Goal: Task Accomplishment & Management: Use online tool/utility

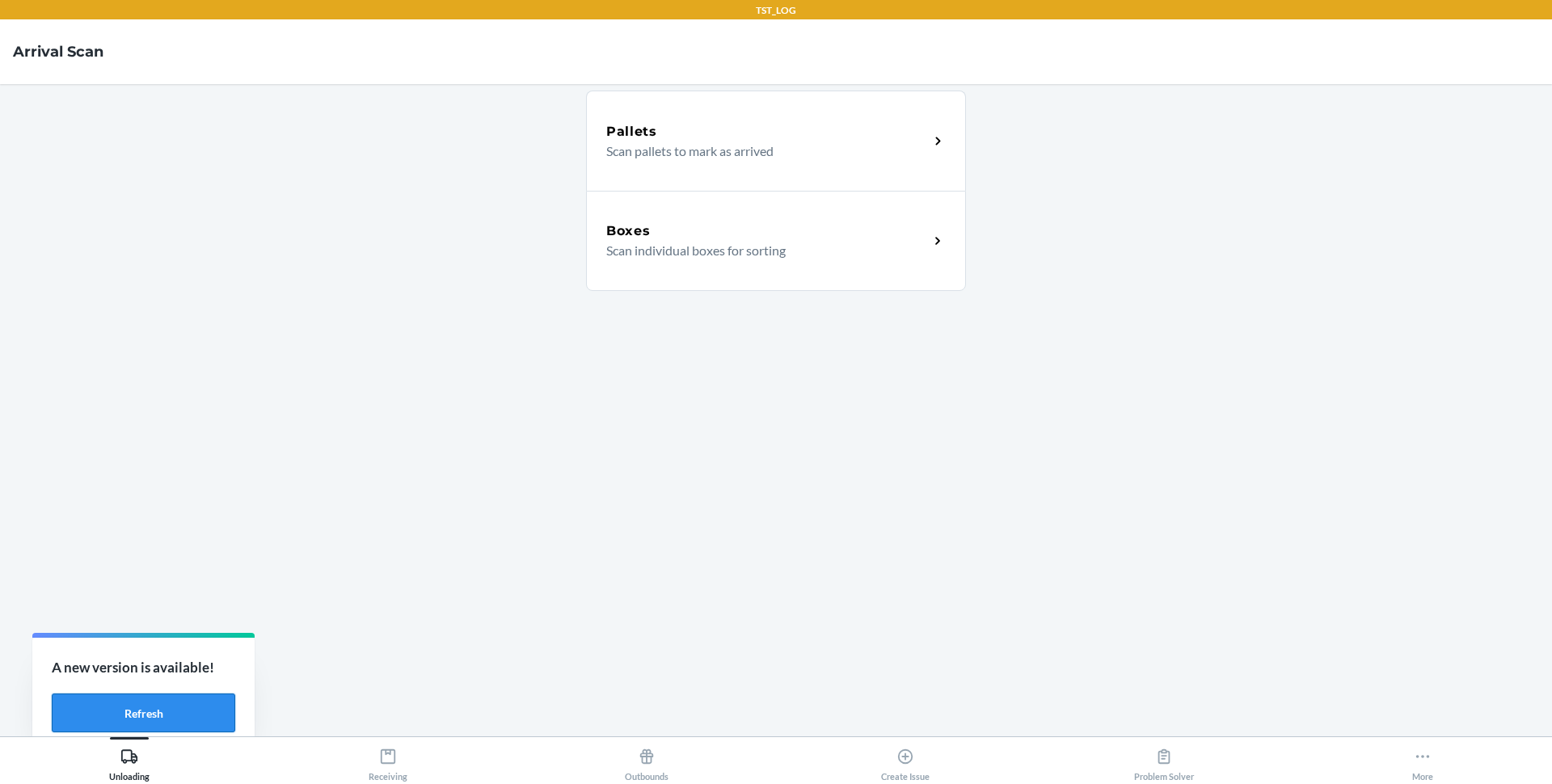
click at [175, 716] on button "Refresh" at bounding box center [143, 713] width 183 height 39
click at [175, 695] on button "Refresh" at bounding box center [143, 713] width 183 height 39
click at [394, 750] on icon at bounding box center [388, 756] width 18 height 18
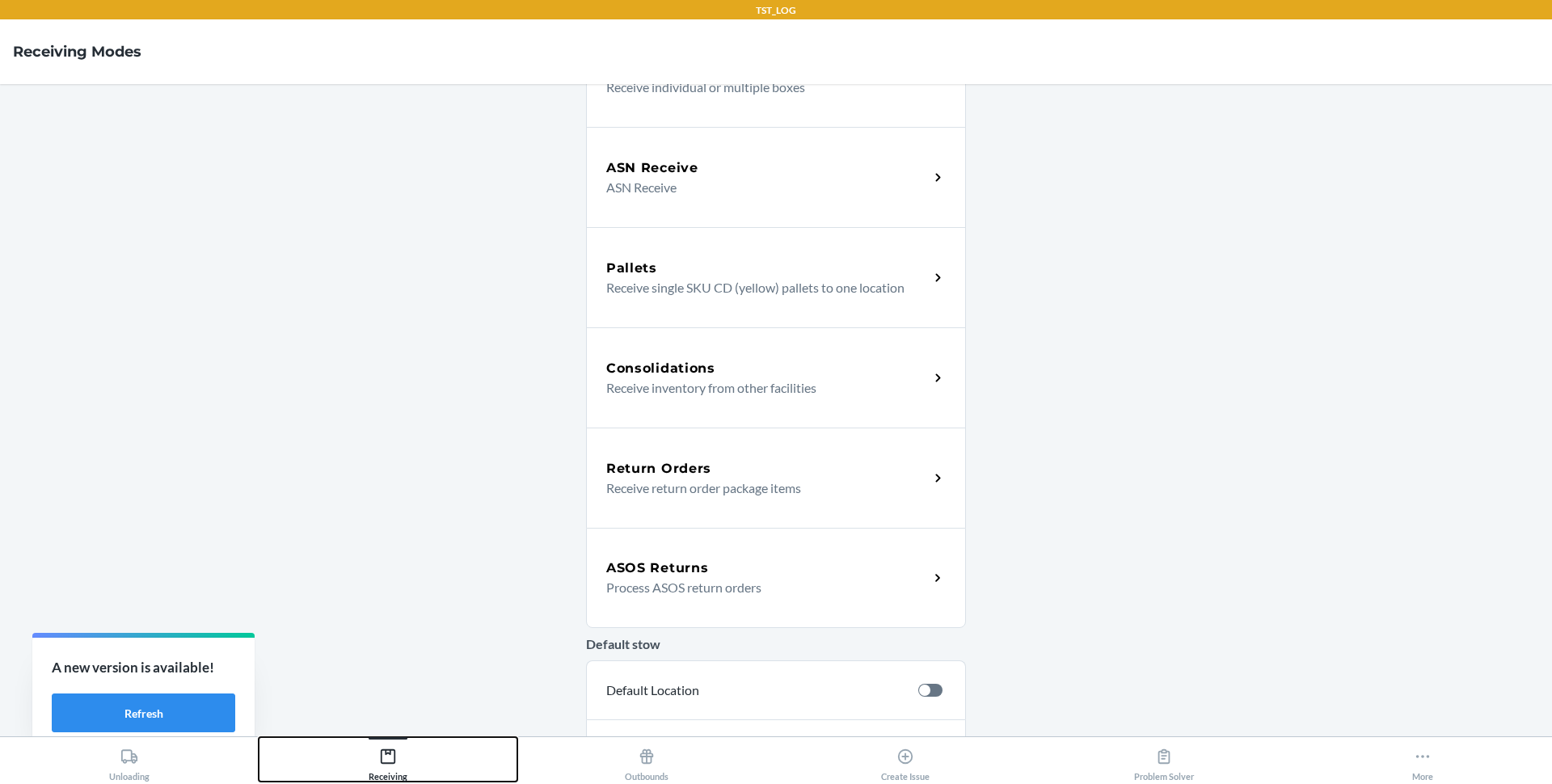
scroll to position [200, 0]
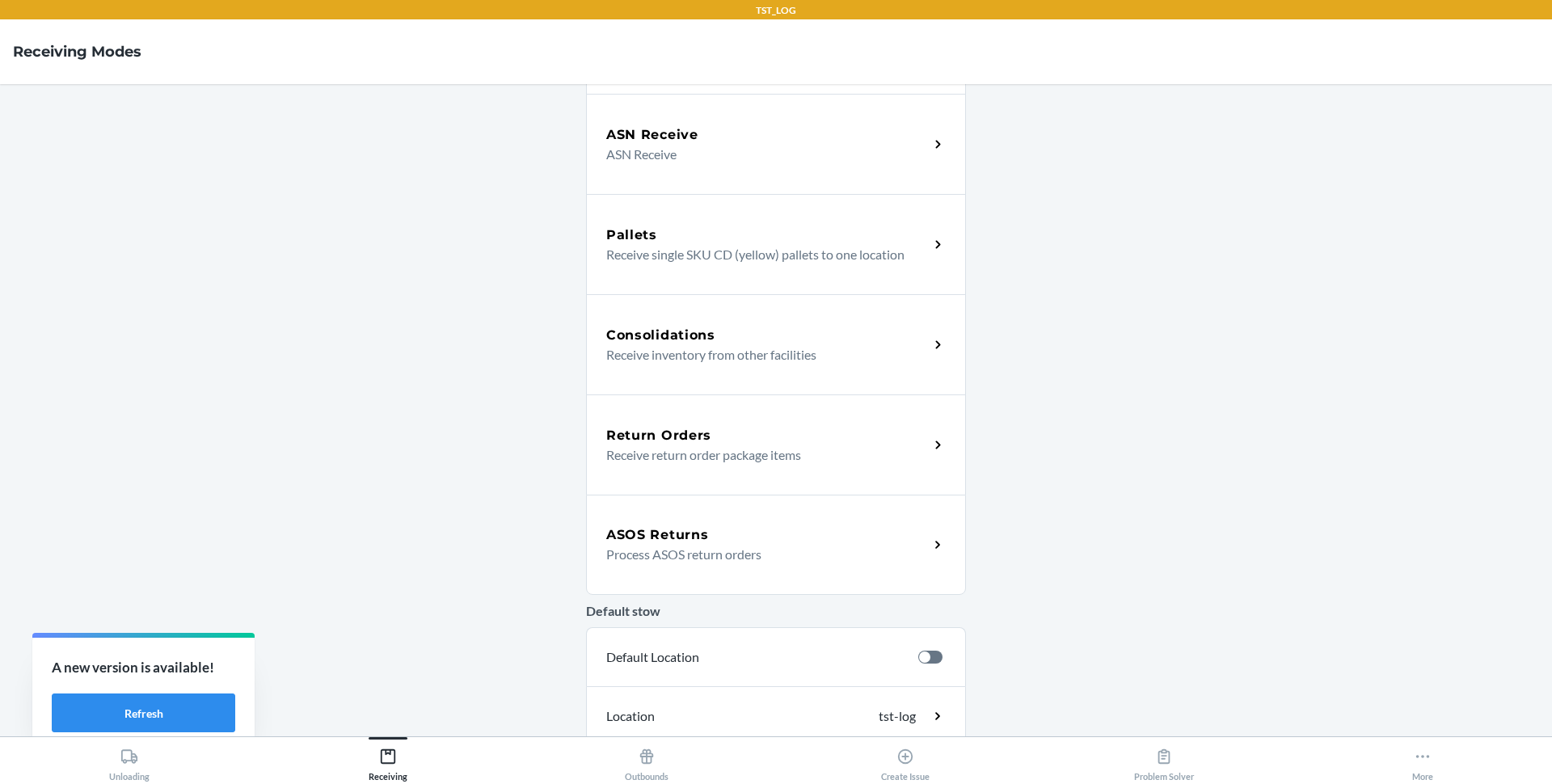
click at [684, 511] on div "ASOS Returns Process ASOS return orders" at bounding box center [776, 544] width 380 height 101
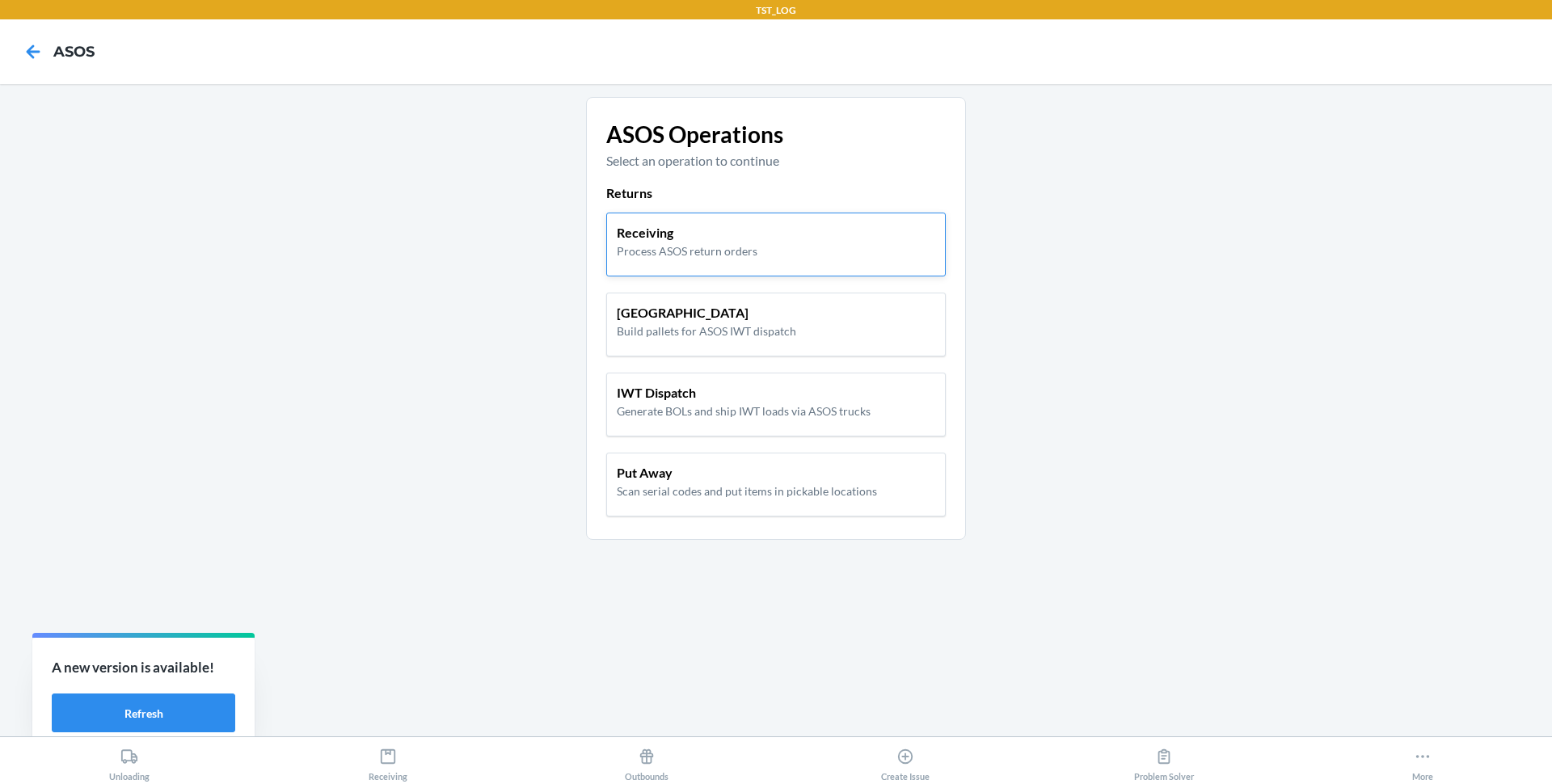
click at [680, 248] on p "Process ASOS return orders" at bounding box center [687, 251] width 141 height 17
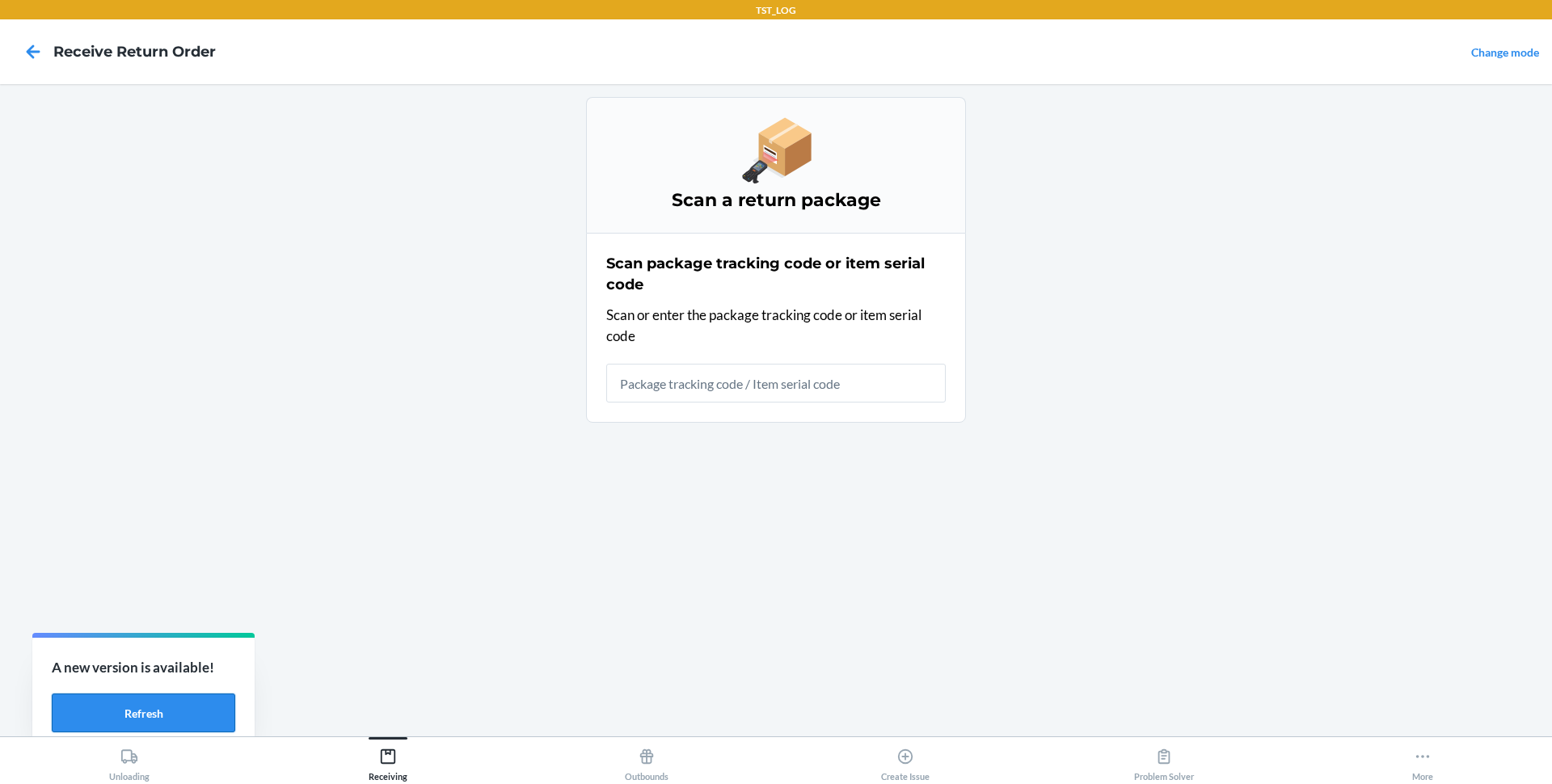
click at [197, 710] on button "Refresh" at bounding box center [143, 713] width 183 height 39
click at [204, 712] on button "Refresh" at bounding box center [143, 713] width 183 height 39
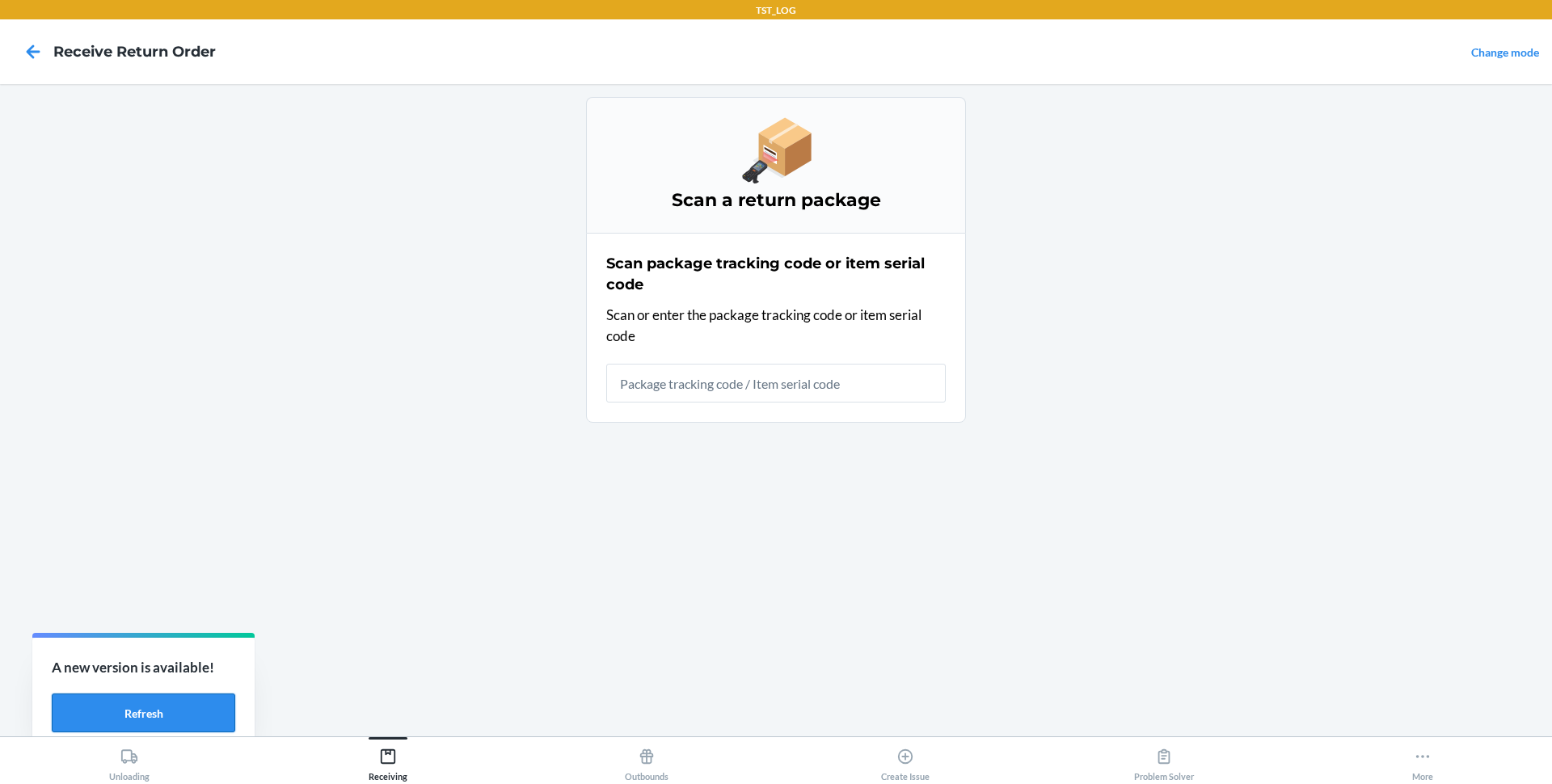
click at [204, 712] on button "Refresh" at bounding box center [143, 713] width 183 height 39
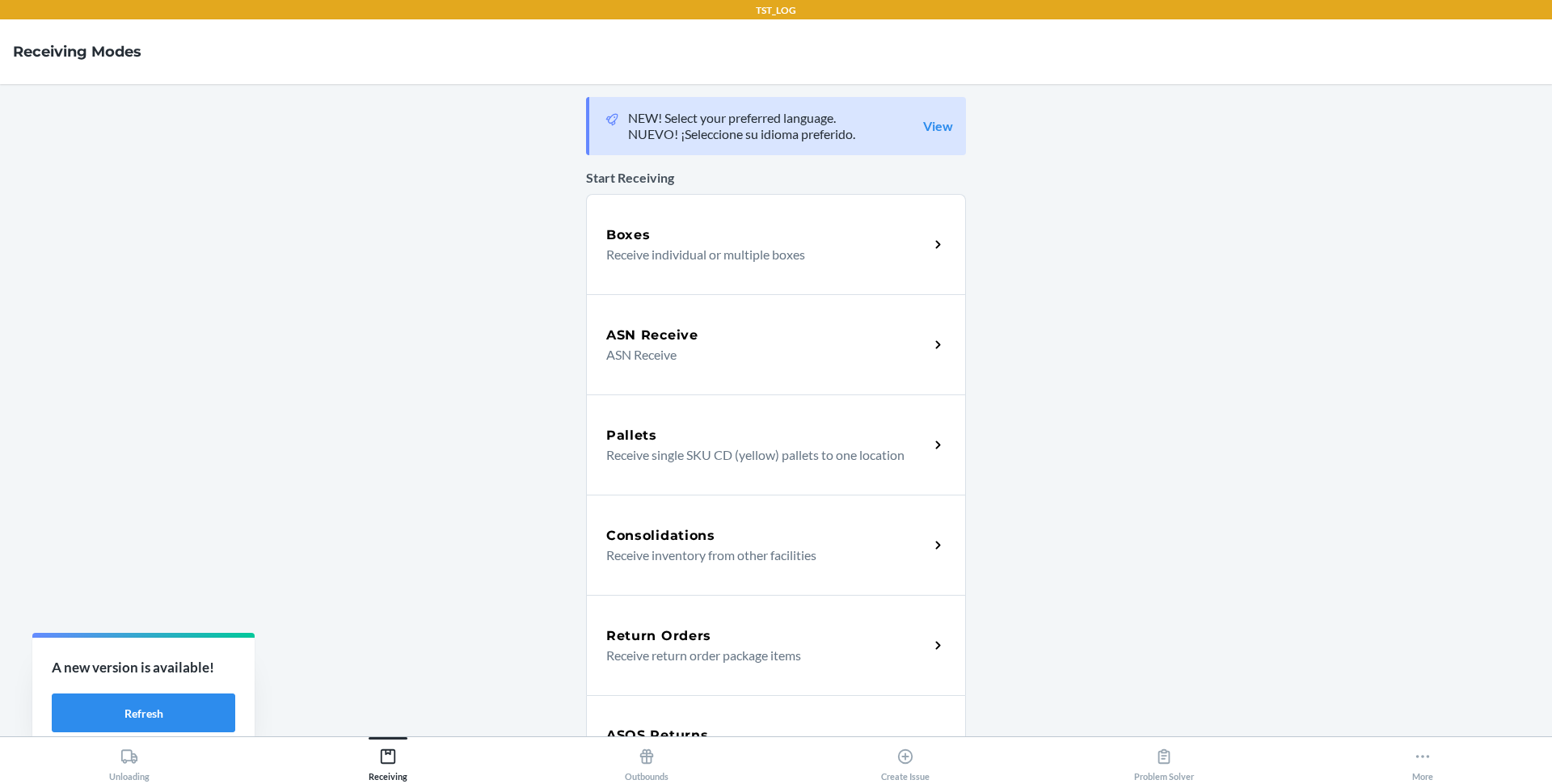
click at [515, 542] on main "NEW! Select your preferred language. NUEVO! ¡Seleccione su idioma preferido. Vi…" at bounding box center [776, 410] width 1552 height 652
click at [135, 706] on button "Refresh" at bounding box center [143, 713] width 183 height 39
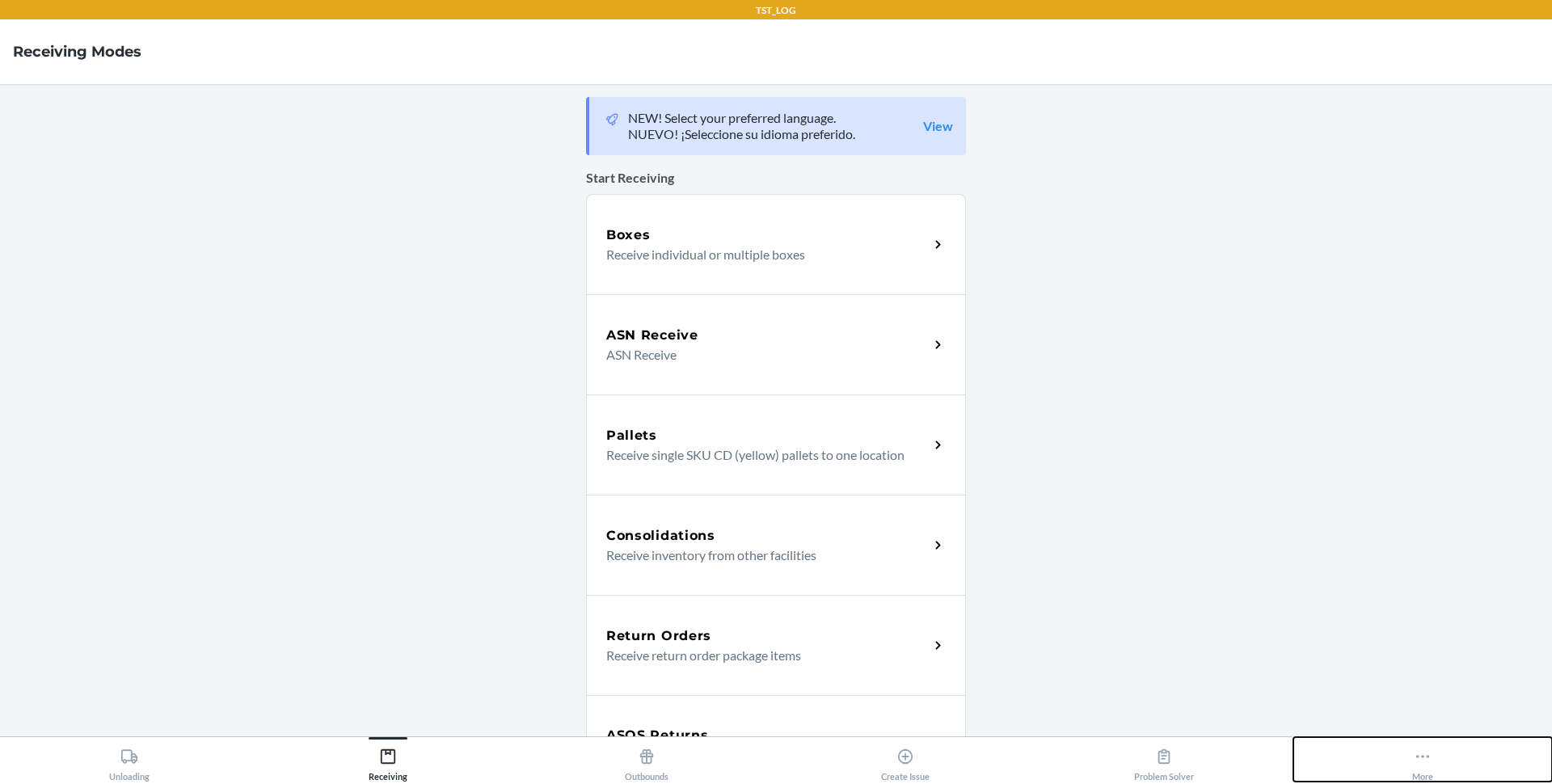
click at [1416, 754] on icon at bounding box center [1422, 756] width 18 height 18
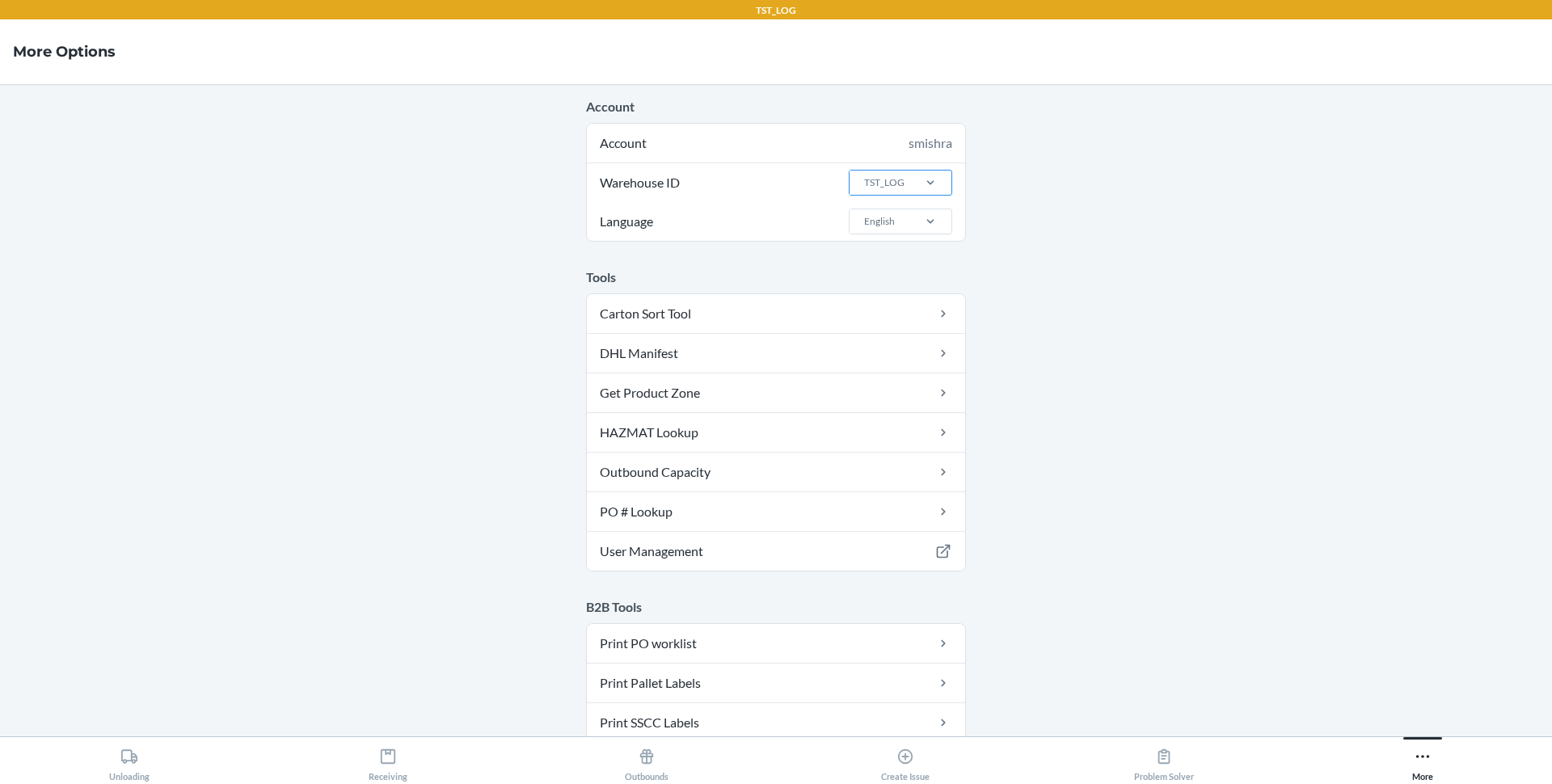
click at [886, 188] on div "TST_LOG" at bounding box center [884, 182] width 40 height 15
click at [864, 188] on input "Warehouse ID TST_LOG" at bounding box center [863, 182] width 2 height 15
click at [877, 313] on div "DFW1TMP" at bounding box center [905, 309] width 88 height 31
click at [864, 190] on input "Warehouse ID option DFW1TMP focused, 4 of 25. 25 results available. Use Up and …" at bounding box center [863, 182] width 2 height 15
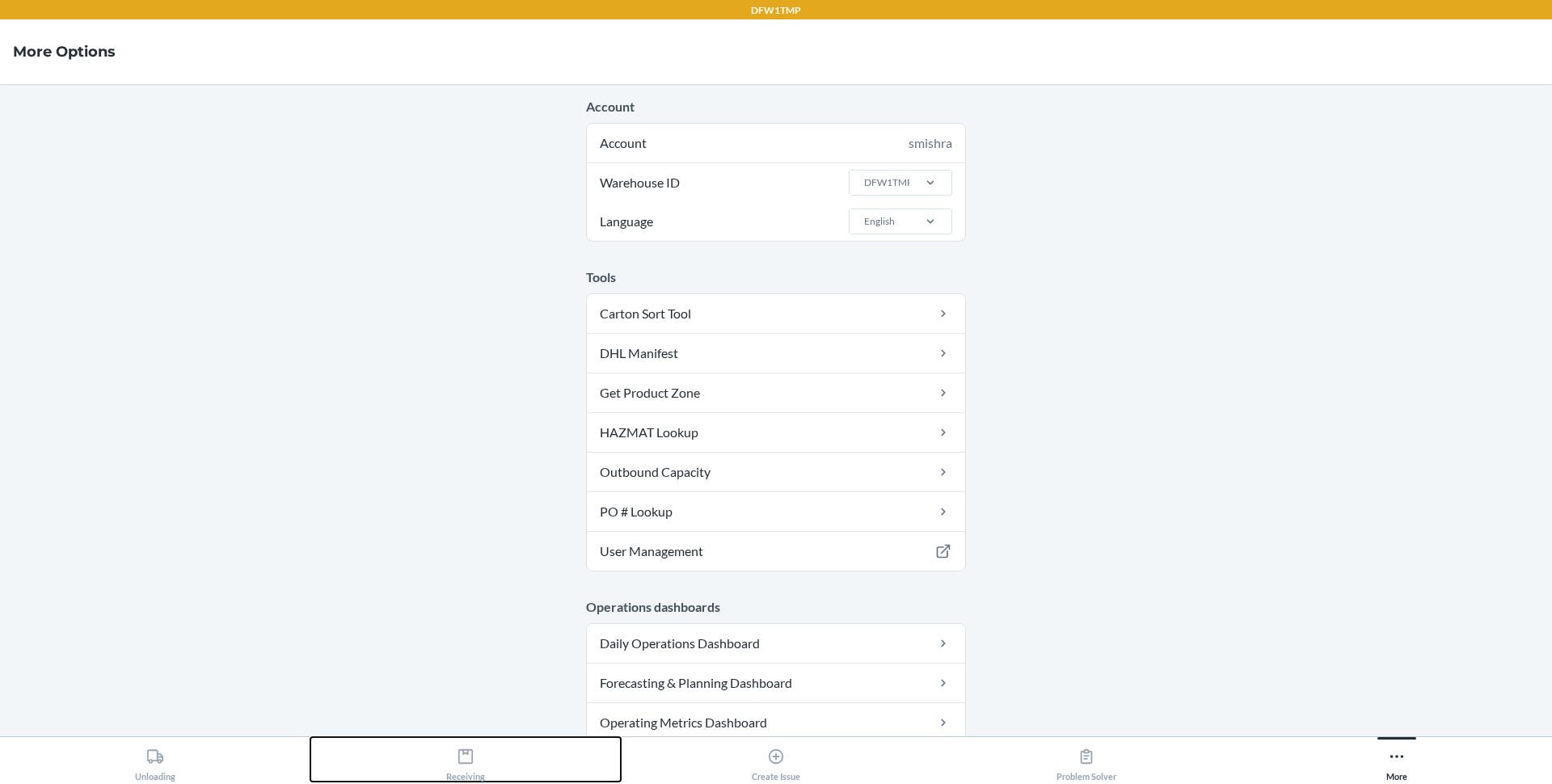
click at [451, 755] on div "Receiving" at bounding box center [465, 761] width 39 height 40
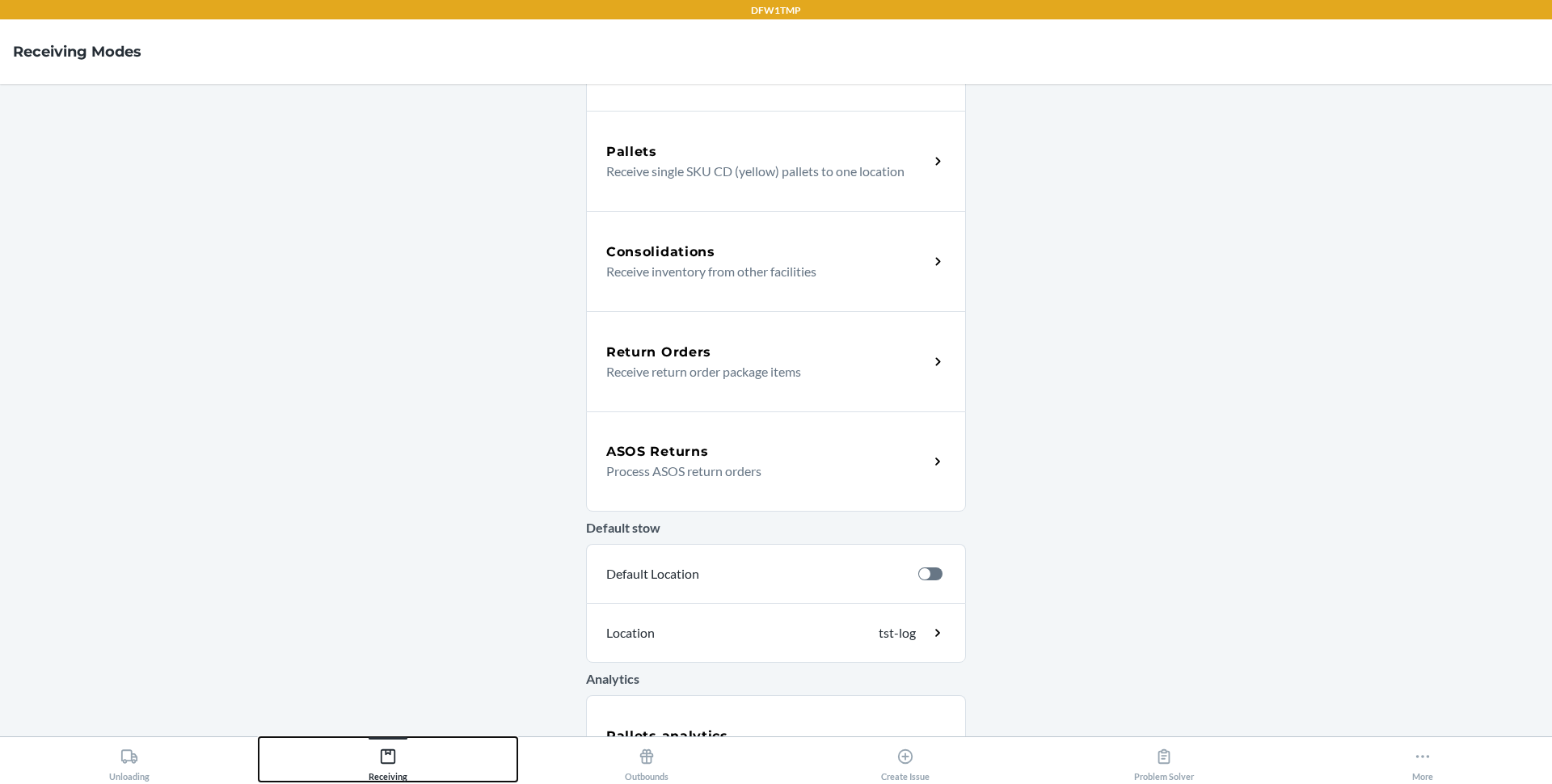
scroll to position [307, 0]
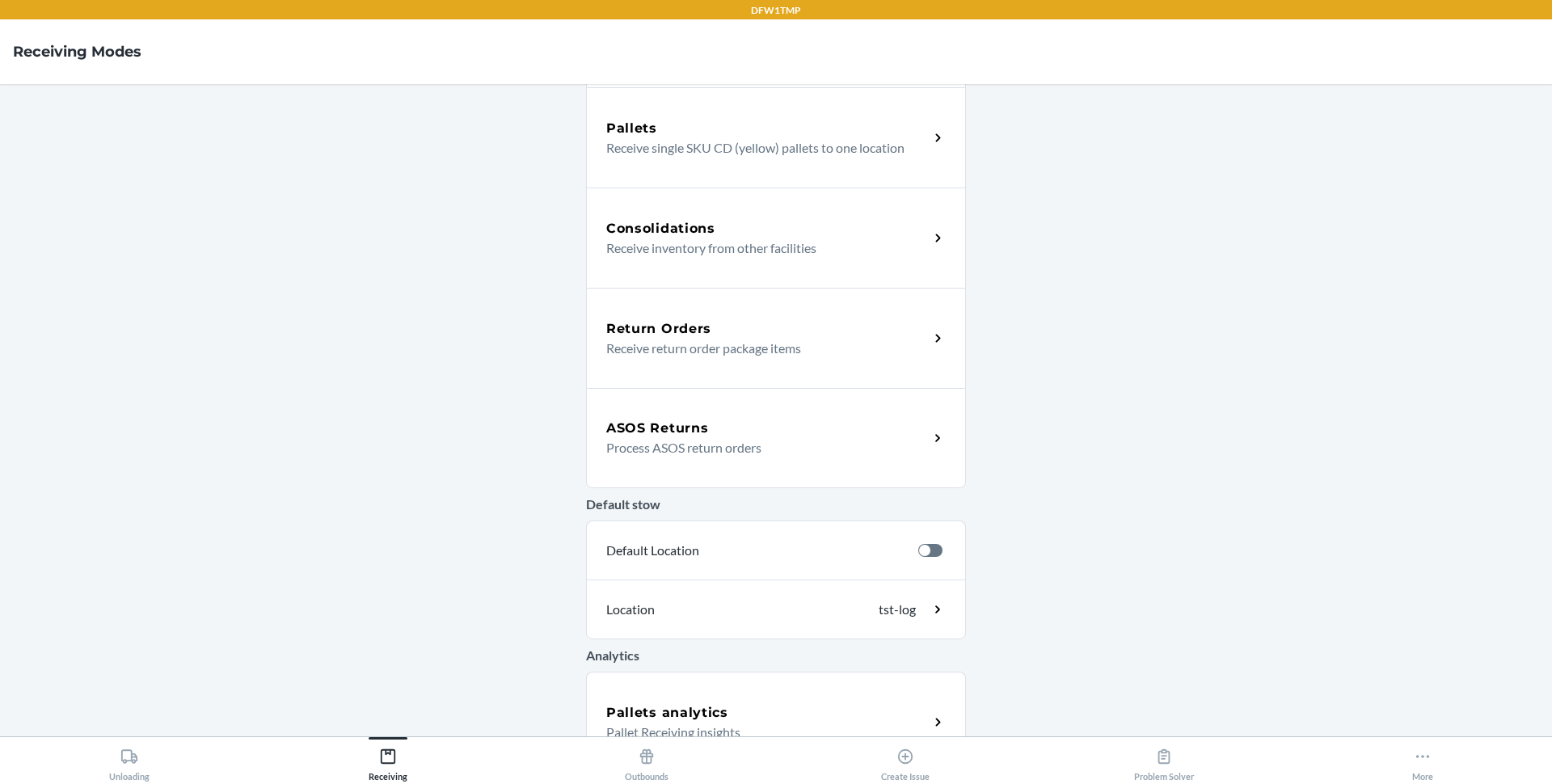
click at [633, 421] on h5 "ASOS Returns" at bounding box center [657, 428] width 101 height 20
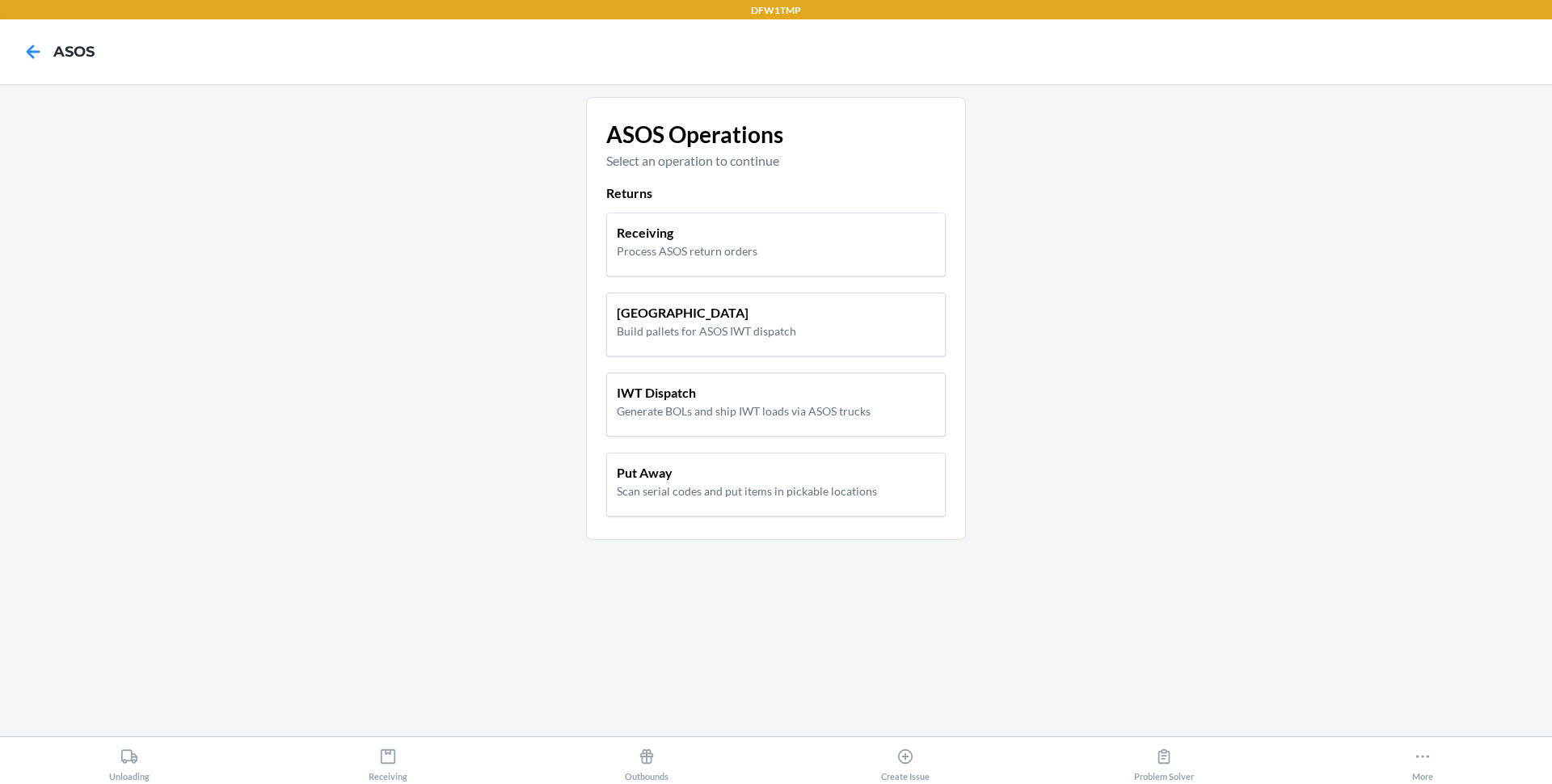
click at [521, 371] on main "ASOS Operations Select an operation to continue Returns Receiving Process ASOS …" at bounding box center [776, 410] width 1552 height 652
click at [808, 233] on div "Receiving Process ASOS return orders" at bounding box center [776, 241] width 318 height 36
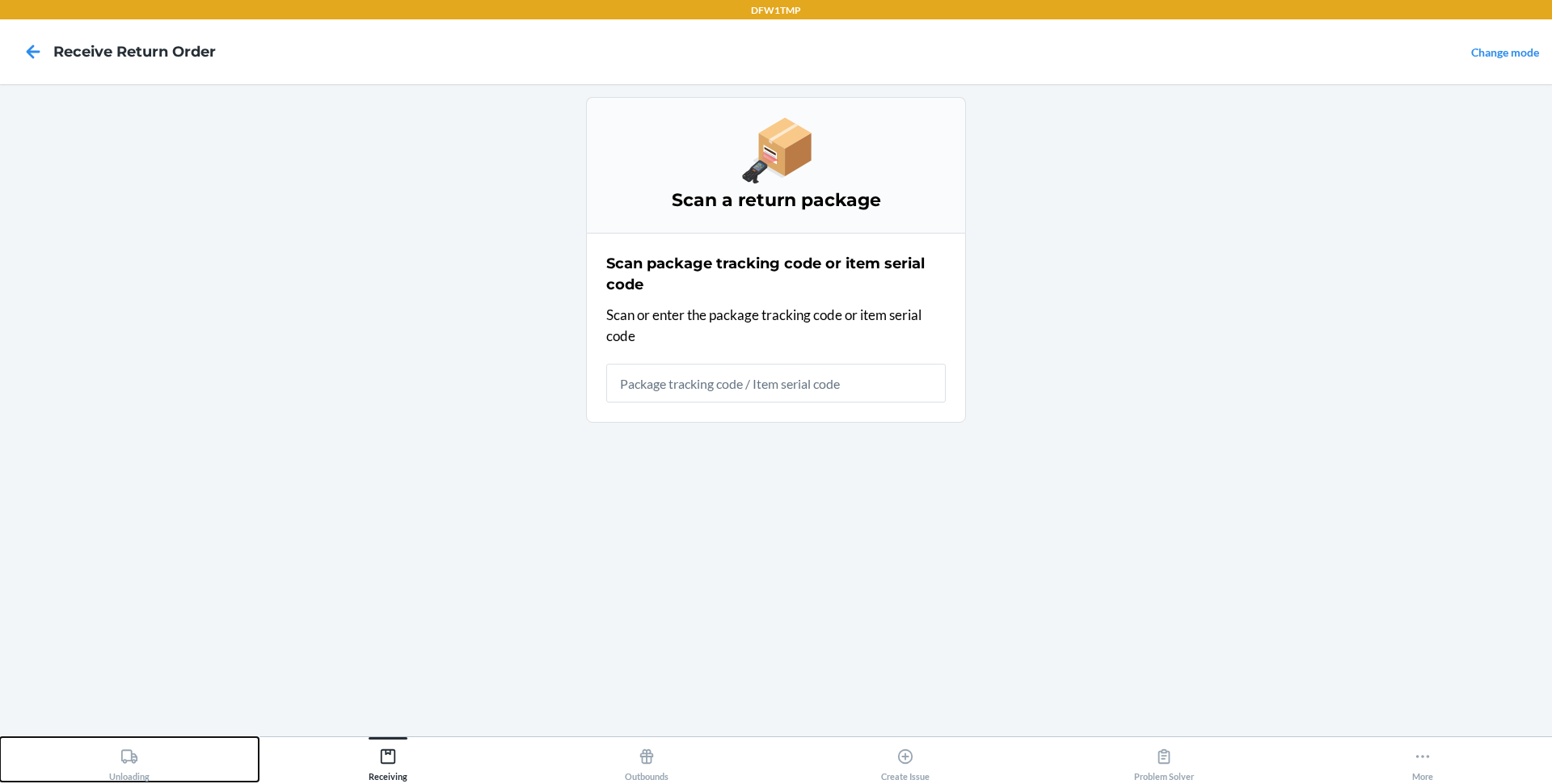
click at [113, 763] on div "Unloading" at bounding box center [129, 761] width 40 height 40
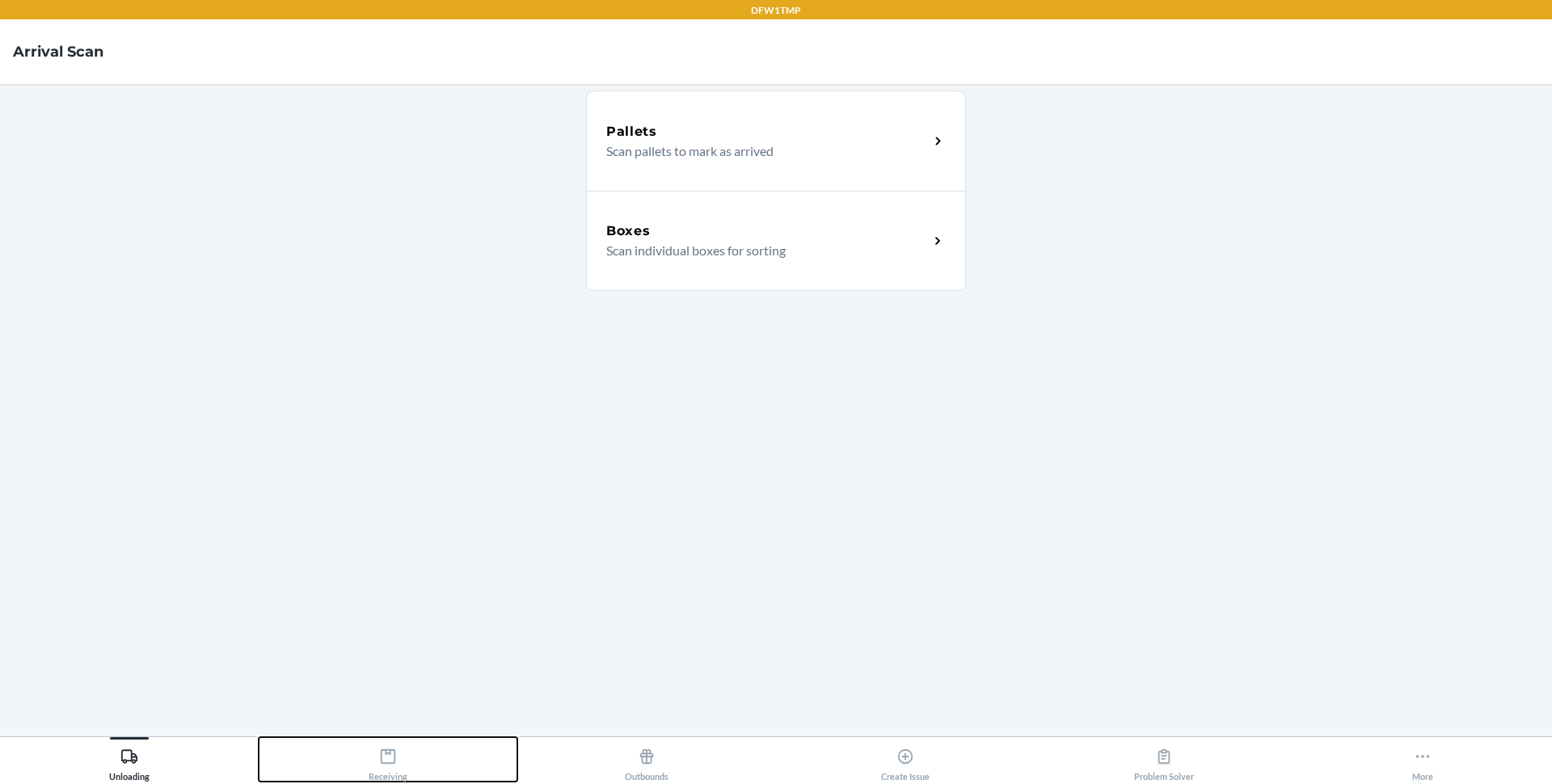
click at [385, 752] on icon at bounding box center [388, 756] width 15 height 15
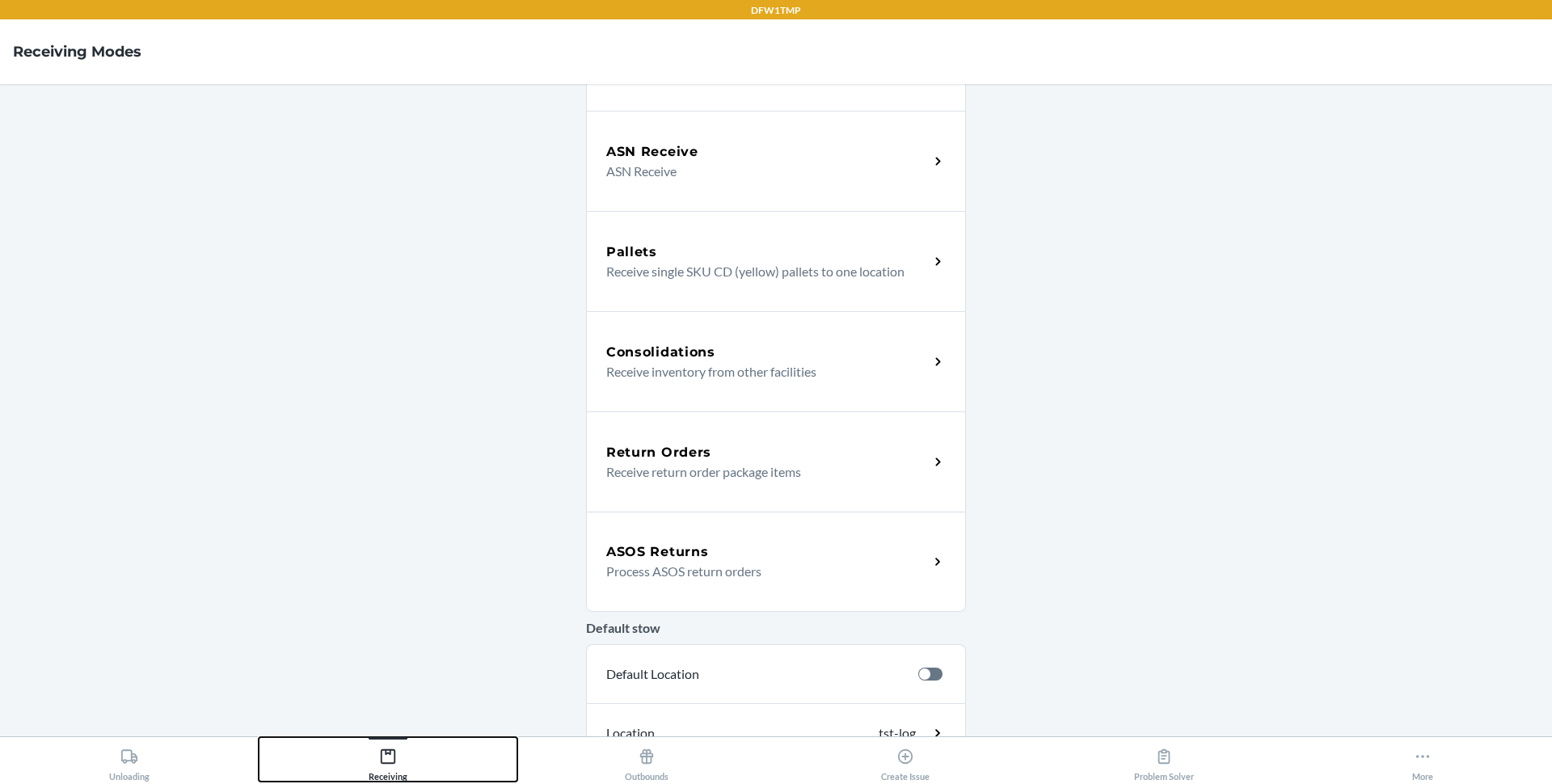
scroll to position [441, 0]
